Goal: Check status: Check status

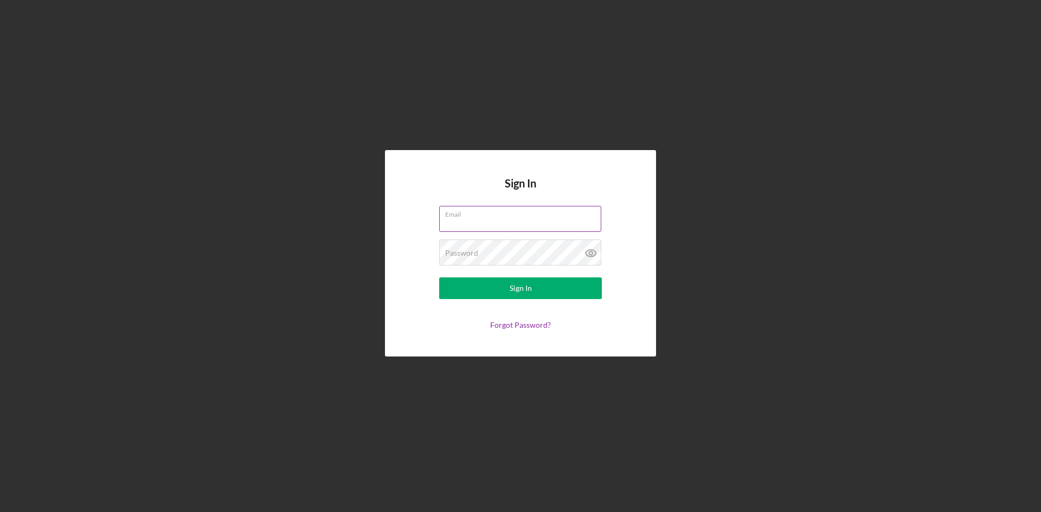
click at [524, 216] on div "Email" at bounding box center [520, 219] width 163 height 27
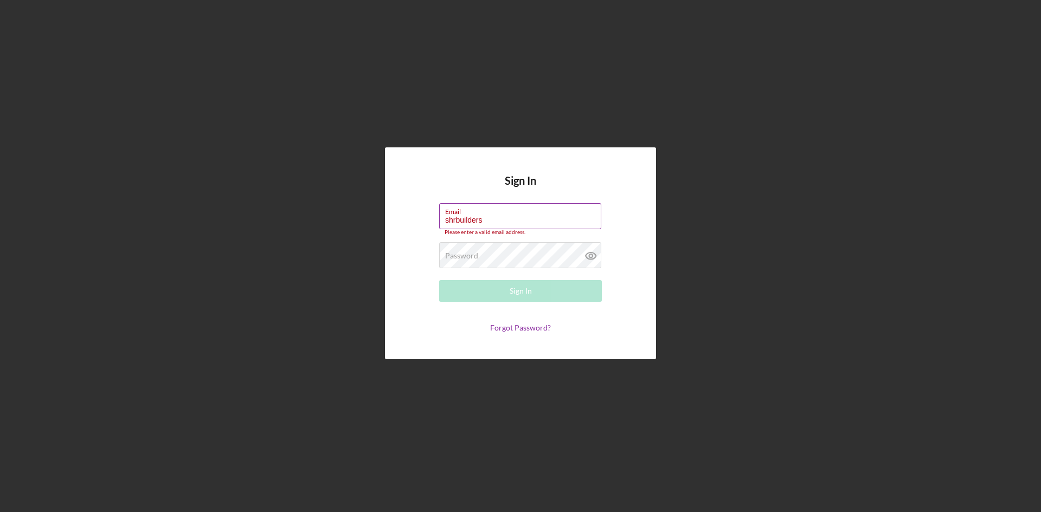
type input "[EMAIL_ADDRESS][DOMAIN_NAME]"
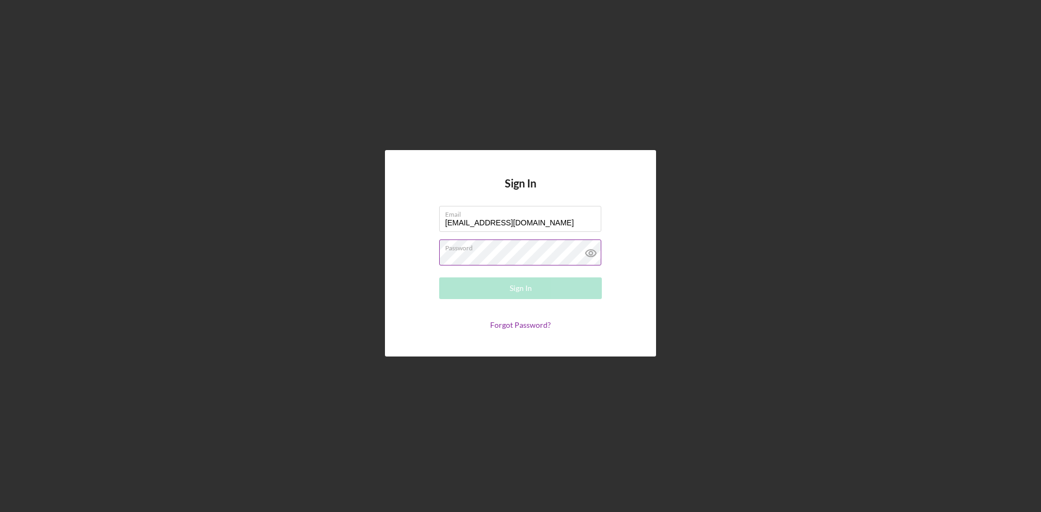
click at [486, 250] on div "Password Required" at bounding box center [520, 253] width 163 height 27
click at [525, 287] on div "Sign In" at bounding box center [520, 289] width 22 height 22
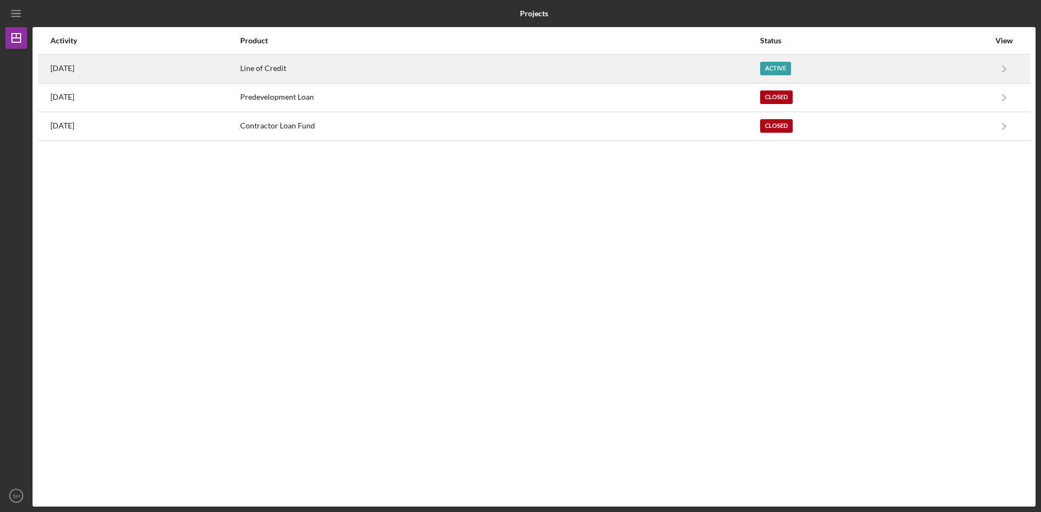
click at [327, 65] on div "Line of Credit" at bounding box center [499, 68] width 519 height 27
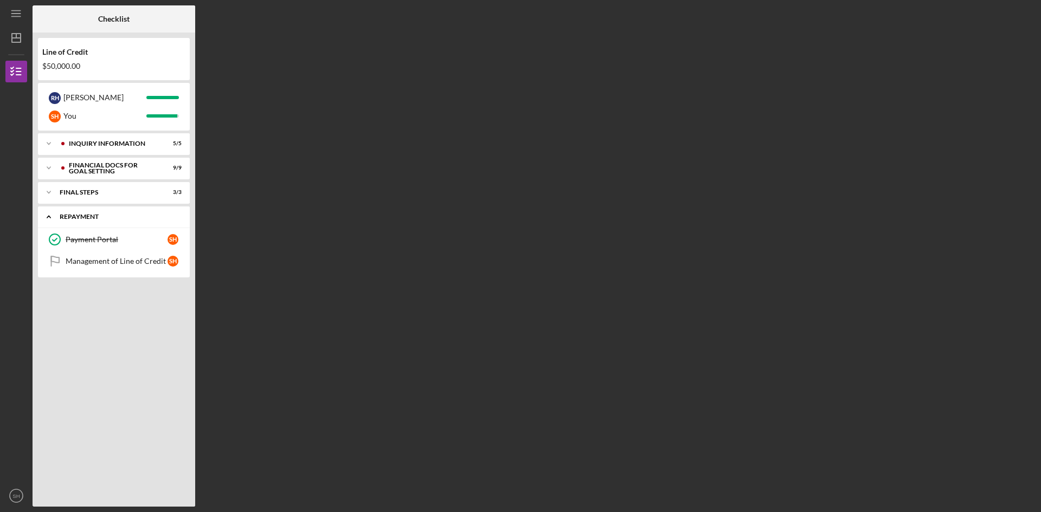
click at [79, 217] on div "Repayment" at bounding box center [118, 217] width 117 height 7
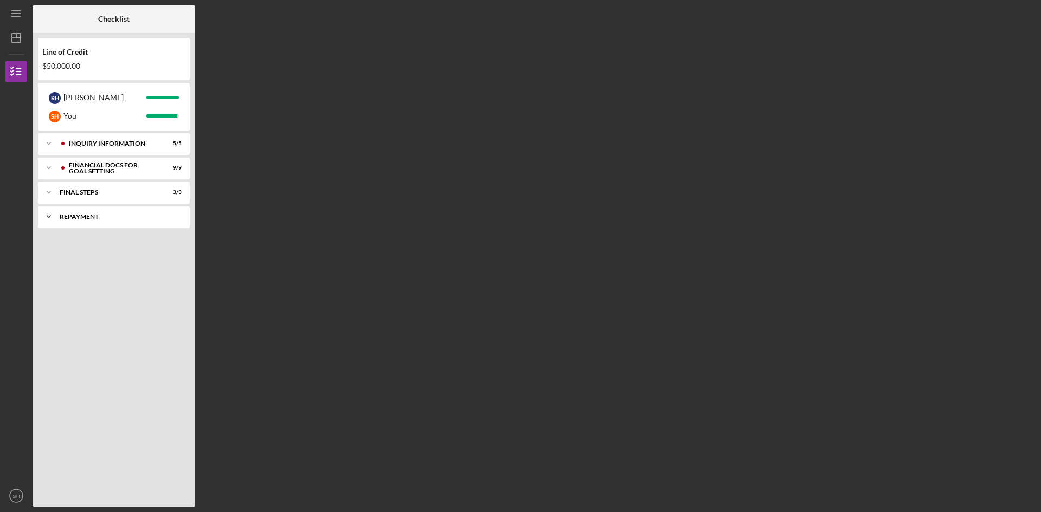
click at [79, 217] on div "Repayment" at bounding box center [118, 217] width 117 height 7
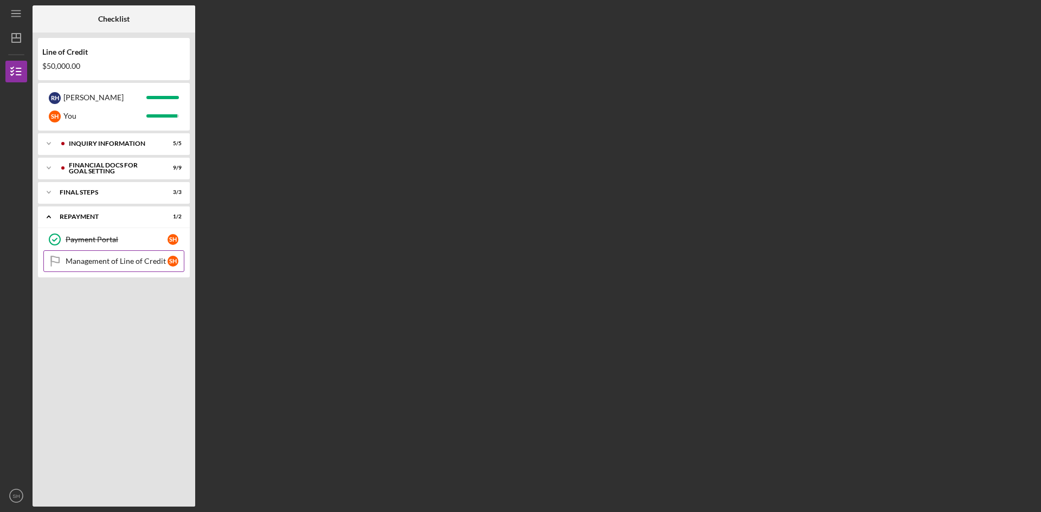
click at [123, 261] on div "Management of Line of Credit" at bounding box center [117, 261] width 102 height 9
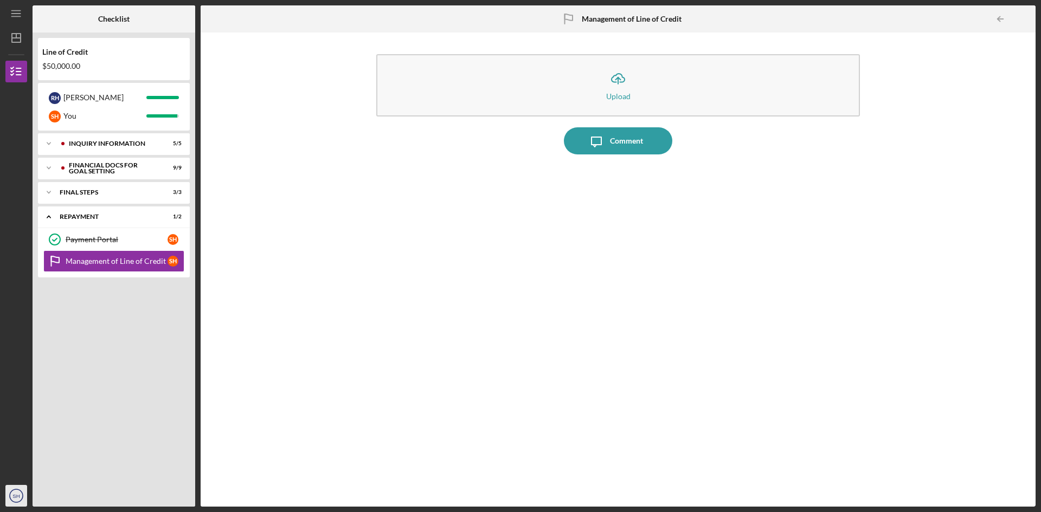
click at [21, 493] on icon "SH" at bounding box center [16, 495] width 22 height 27
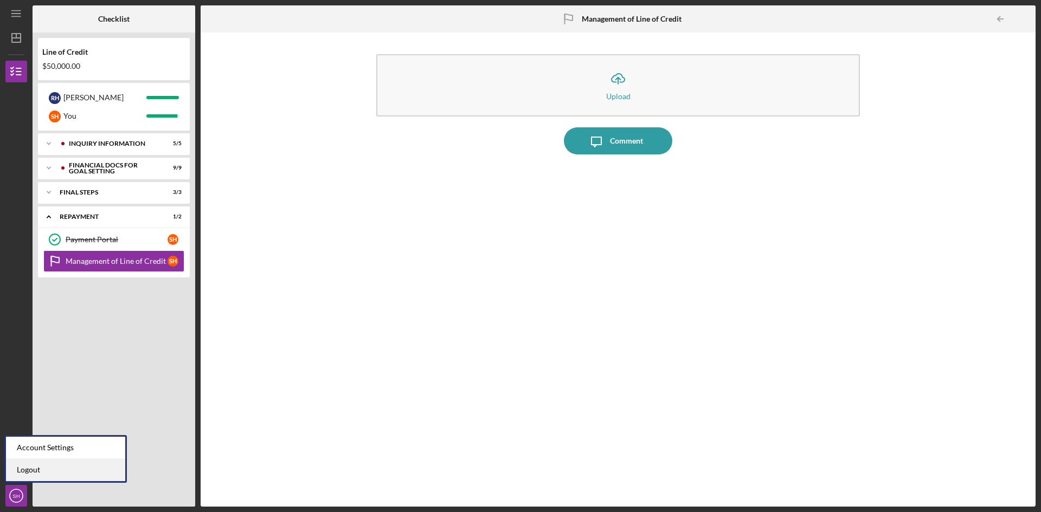
click at [30, 468] on link "Logout" at bounding box center [65, 470] width 119 height 22
